Goal: Navigation & Orientation: Find specific page/section

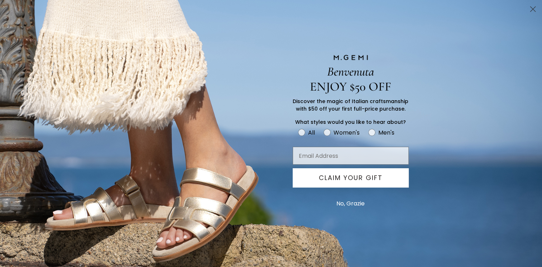
click at [533, 8] on icon "Close dialog" at bounding box center [532, 9] width 5 height 5
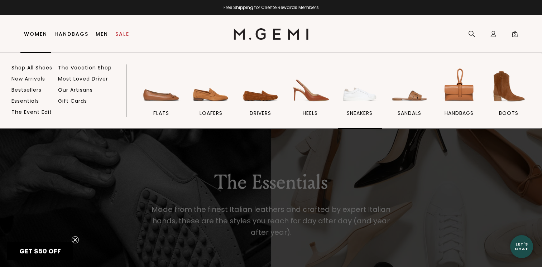
click at [358, 101] on img at bounding box center [359, 86] width 40 height 40
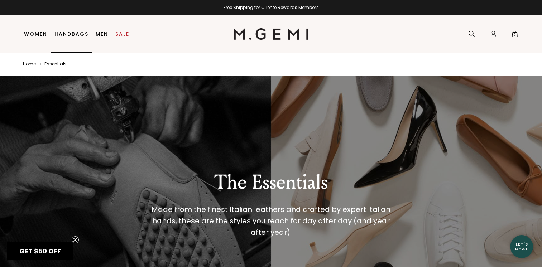
click at [67, 34] on link "Handbags" at bounding box center [71, 34] width 34 height 6
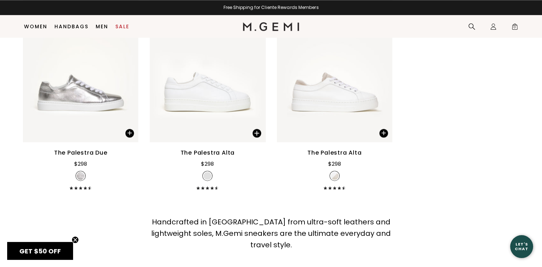
scroll to position [1023, 0]
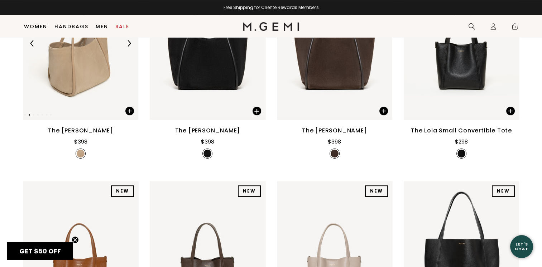
scroll to position [164, 0]
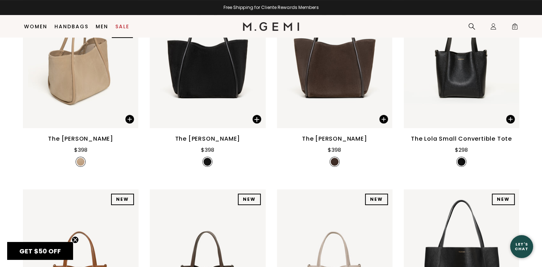
click at [121, 26] on link "Sale" at bounding box center [122, 27] width 14 height 6
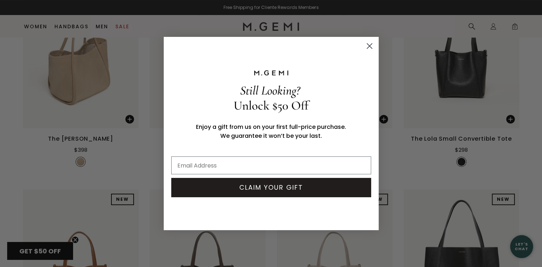
click at [373, 46] on circle "Close dialog" at bounding box center [369, 46] width 12 height 12
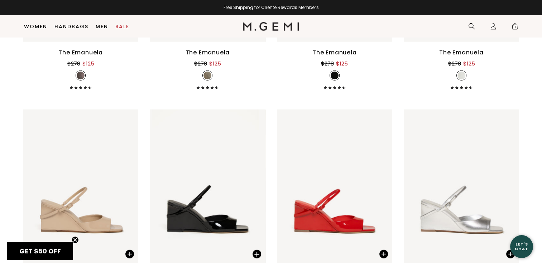
scroll to position [4713, 0]
